Goal: Navigation & Orientation: Find specific page/section

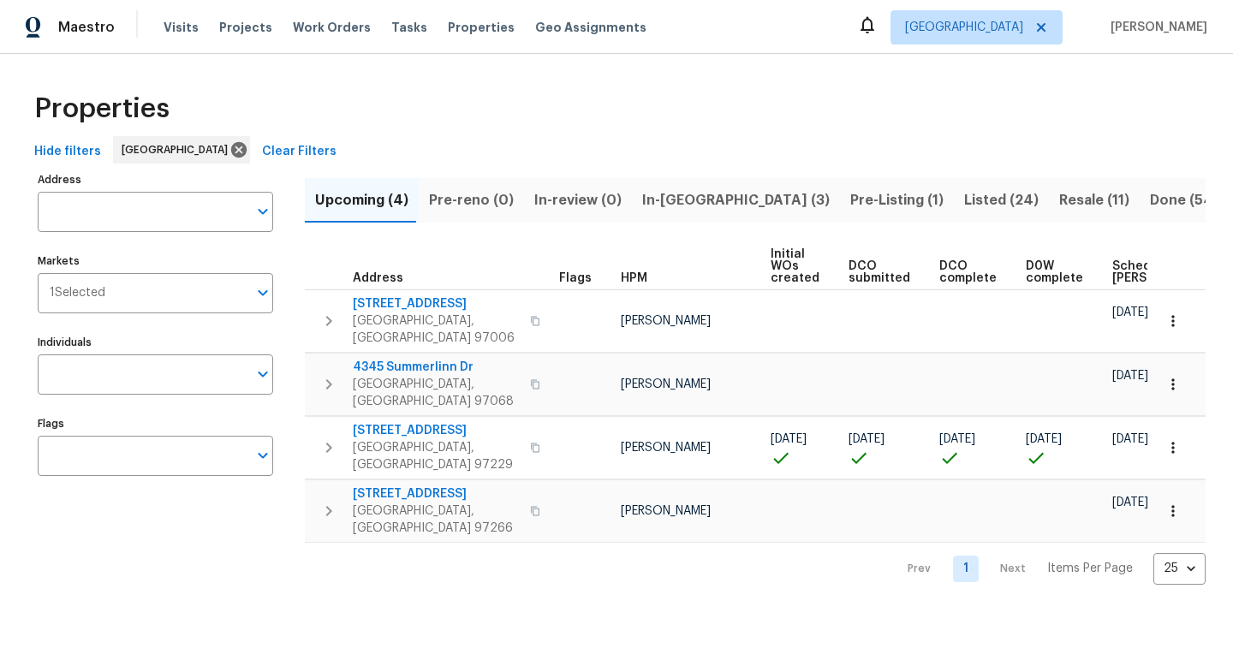
scroll to position [0, 188]
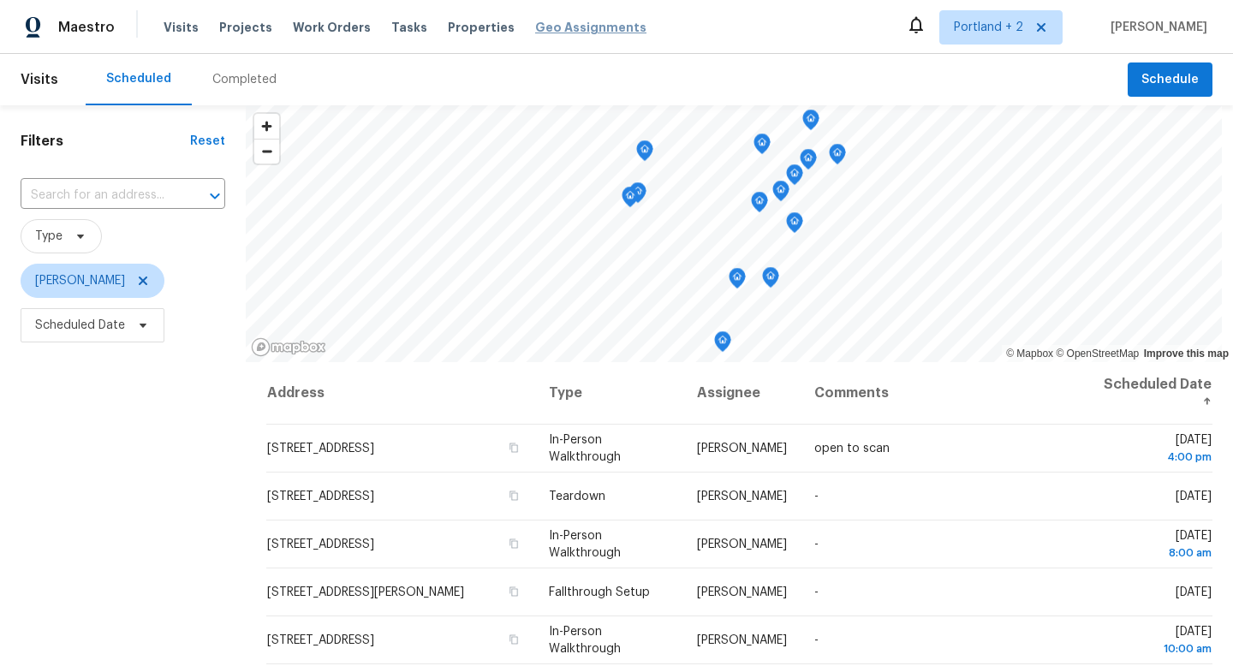
scroll to position [43, 0]
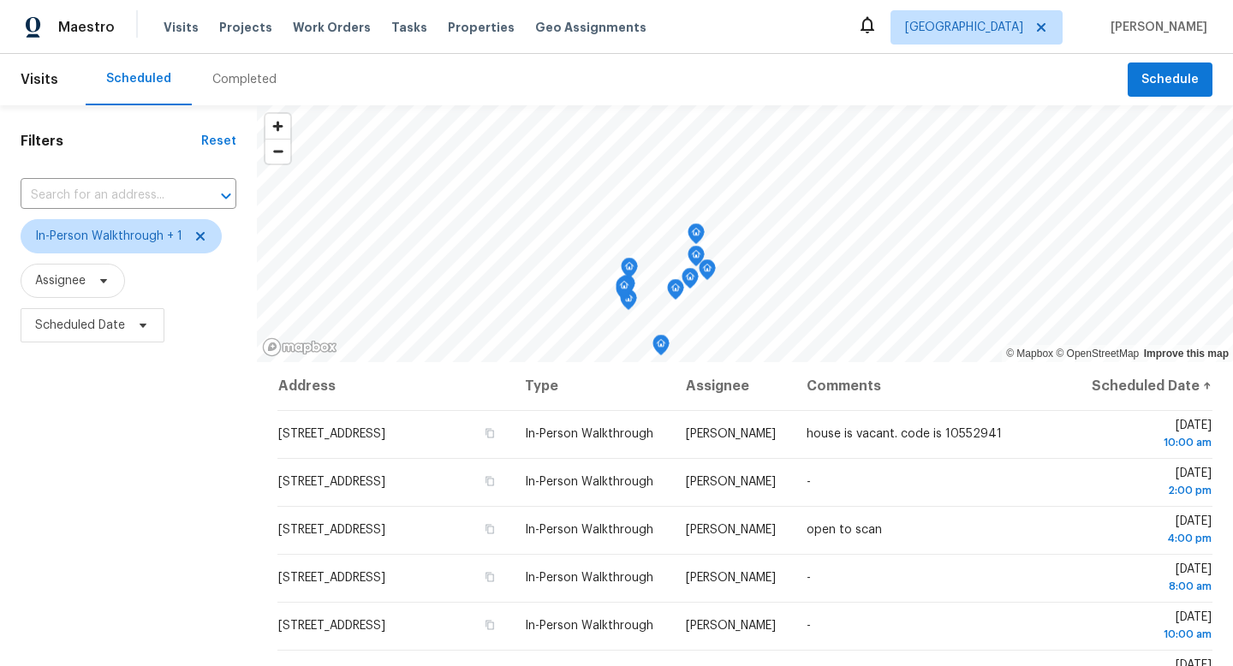
scroll to position [157, 0]
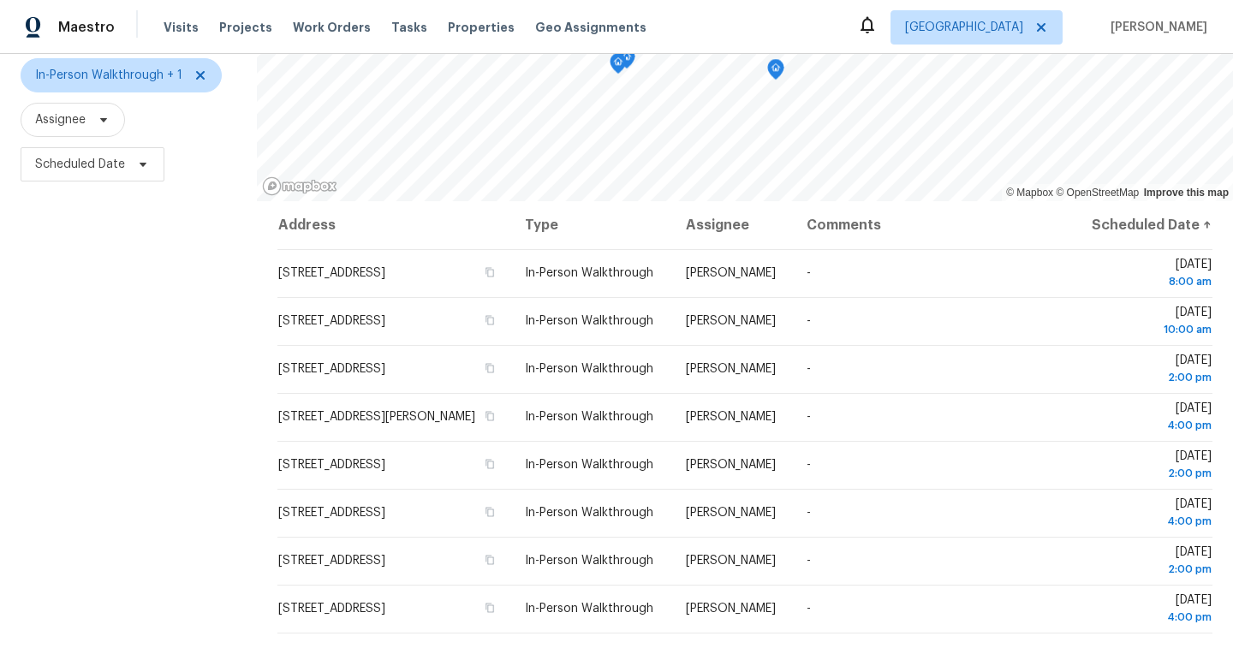
scroll to position [181, 0]
